Goal: Task Accomplishment & Management: Use online tool/utility

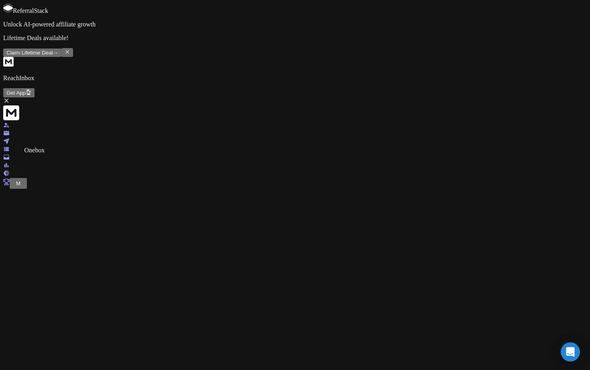
click at [10, 154] on icon at bounding box center [6, 157] width 6 height 6
